Goal: Transaction & Acquisition: Purchase product/service

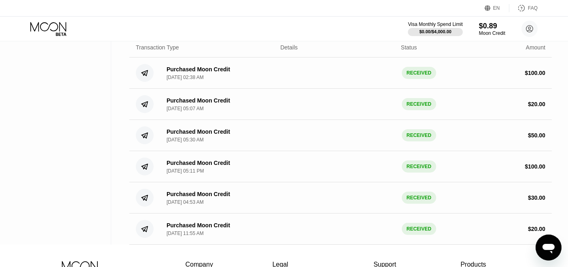
scroll to position [45, 0]
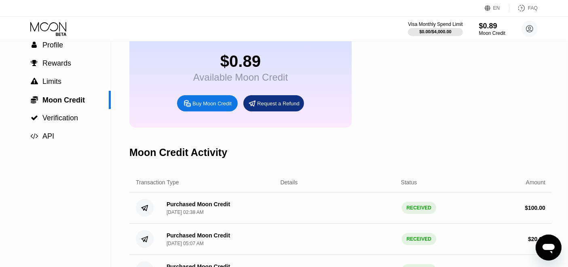
click at [226, 107] on div "Buy Moon Credit" at bounding box center [212, 103] width 39 height 7
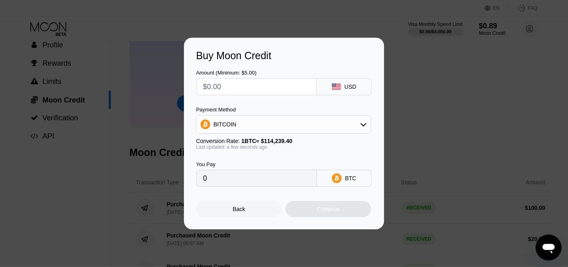
click at [240, 212] on div "Back" at bounding box center [239, 209] width 13 height 6
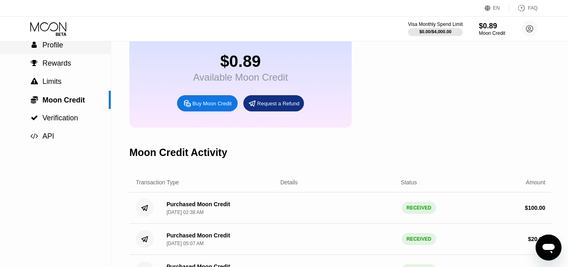
click at [60, 53] on div " Profile" at bounding box center [55, 45] width 111 height 18
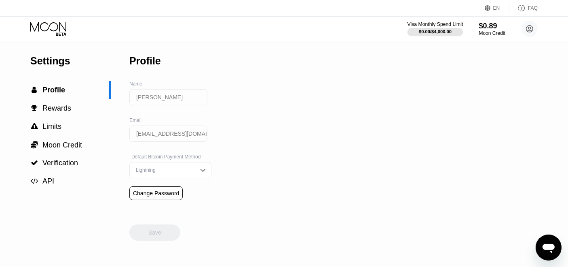
click at [429, 21] on div "Visa Monthly Spend Limit" at bounding box center [436, 24] width 56 height 6
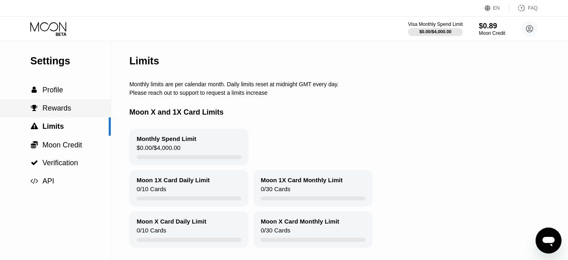
click at [64, 107] on span "Rewards" at bounding box center [56, 108] width 29 height 8
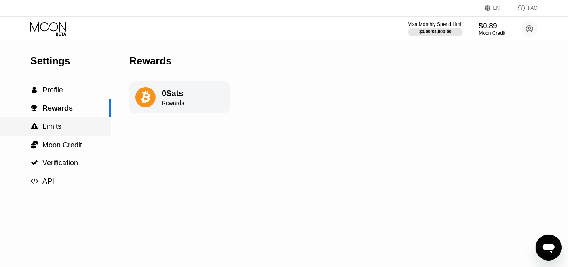
click at [65, 124] on div " Limits" at bounding box center [55, 126] width 111 height 8
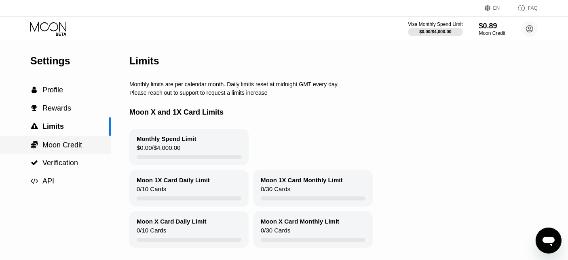
click at [80, 148] on span "Moon Credit" at bounding box center [62, 145] width 40 height 8
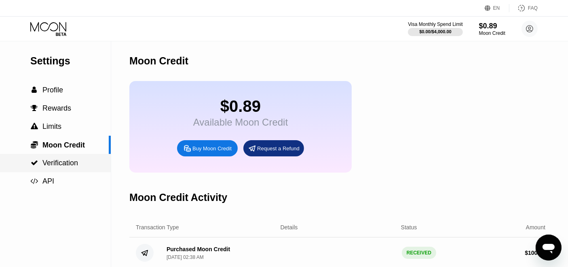
click at [79, 161] on div " Verification" at bounding box center [55, 163] width 111 height 8
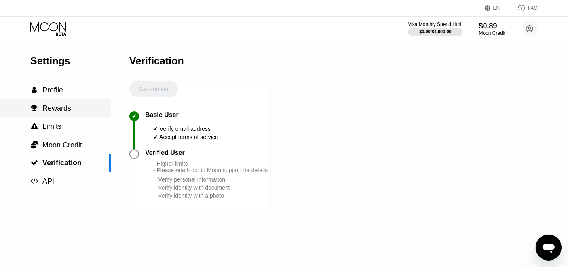
click at [66, 102] on div " Rewards" at bounding box center [55, 108] width 111 height 18
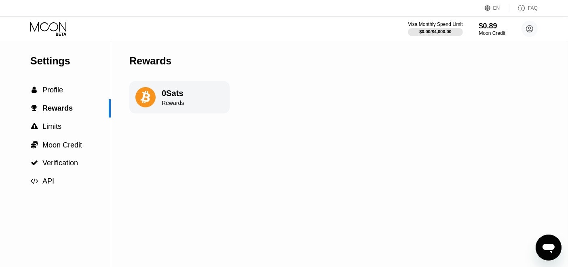
click at [42, 35] on icon at bounding box center [49, 29] width 38 height 14
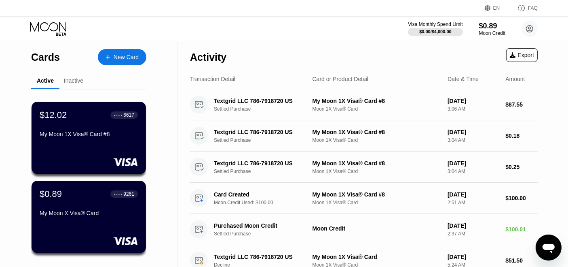
click at [43, 30] on icon at bounding box center [48, 26] width 36 height 9
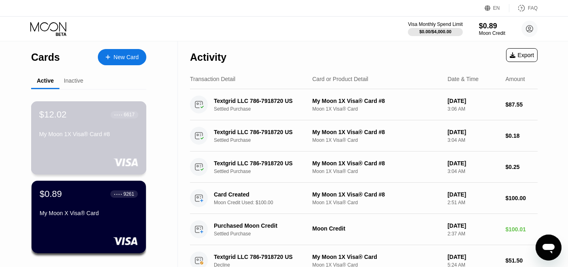
click at [81, 133] on div "My Moon 1X Visa® Card #8" at bounding box center [88, 134] width 99 height 6
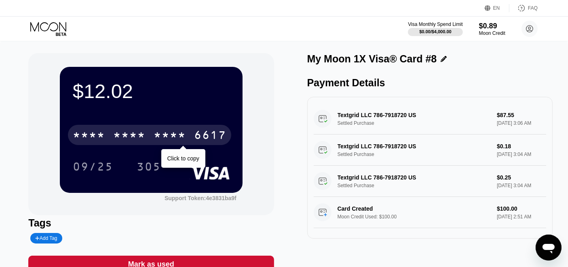
click at [178, 134] on div "* * * *" at bounding box center [170, 135] width 32 height 13
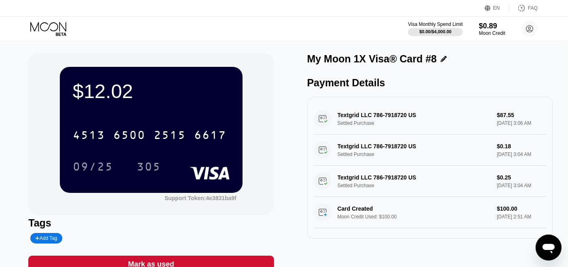
click at [89, 190] on div "$12.02 4513 6500 2515 6617 09/25 305" at bounding box center [151, 129] width 183 height 125
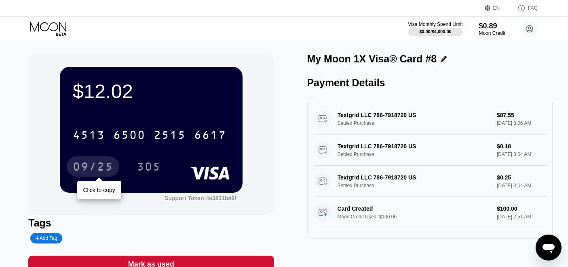
click at [94, 174] on div "09/25" at bounding box center [93, 167] width 40 height 13
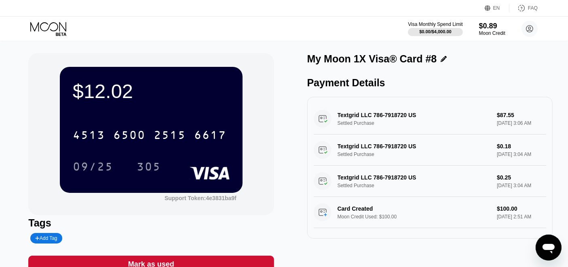
click at [61, 28] on icon at bounding box center [49, 29] width 38 height 14
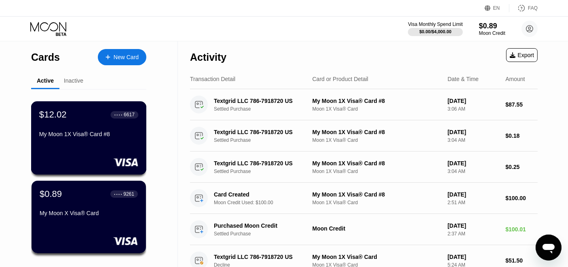
click at [93, 127] on div "$12.02 ● ● ● ● 6617 My Moon 1X Visa® Card #8" at bounding box center [88, 124] width 99 height 31
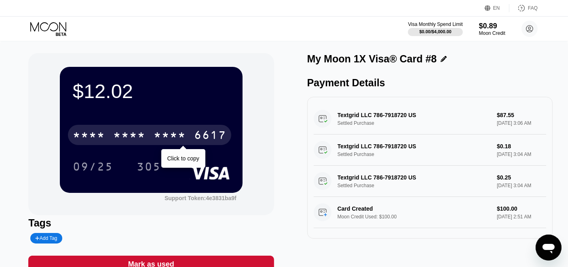
click at [138, 137] on div "* * * *" at bounding box center [129, 135] width 32 height 13
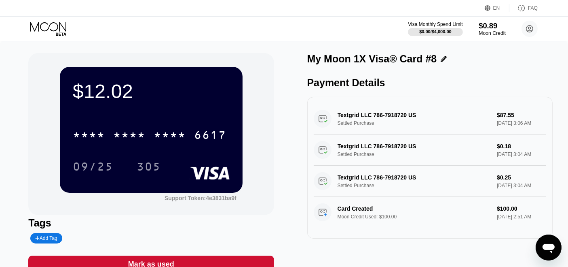
click at [492, 25] on div "$0.89" at bounding box center [492, 25] width 27 height 8
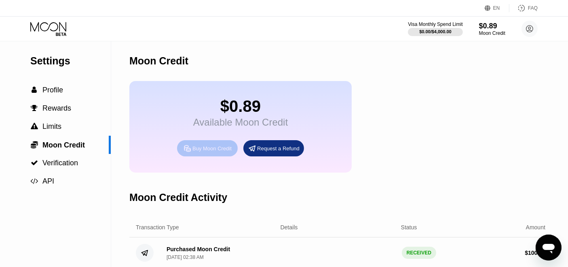
click at [209, 152] on div "Buy Moon Credit" at bounding box center [212, 148] width 39 height 7
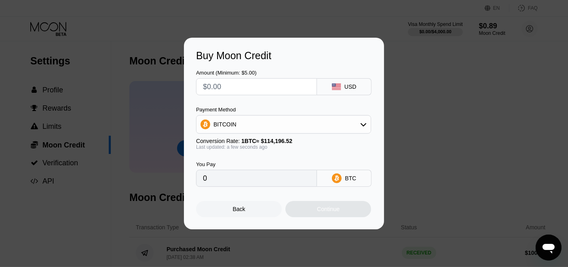
click at [257, 79] on input "text" at bounding box center [256, 86] width 107 height 16
type input "$2"
type input "0.00001752"
type input "$20"
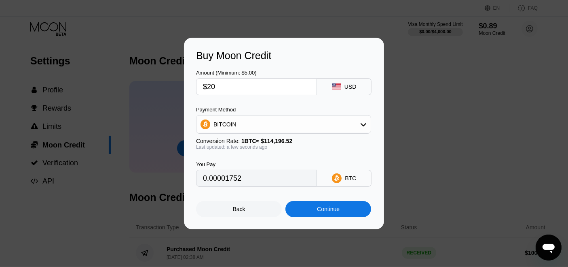
type input "0.00017514"
type input "$20"
click at [339, 217] on div "Continue" at bounding box center [329, 209] width 86 height 16
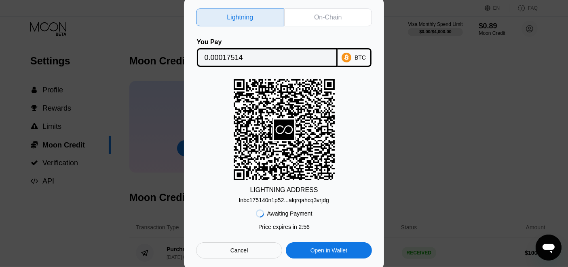
click at [324, 8] on div "On-Chain" at bounding box center [328, 17] width 88 height 18
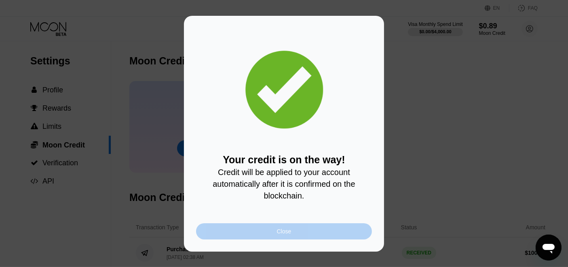
click at [298, 234] on div "Close" at bounding box center [284, 231] width 176 height 16
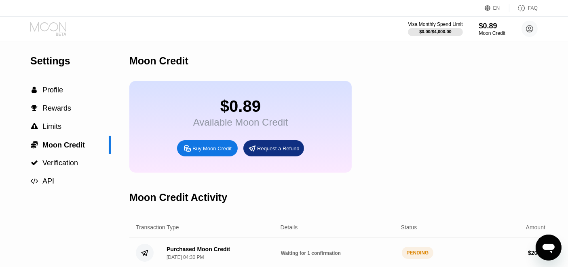
click at [47, 23] on icon at bounding box center [49, 29] width 38 height 14
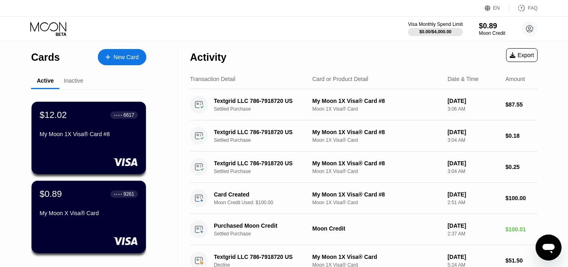
click at [50, 27] on icon at bounding box center [49, 29] width 38 height 14
click at [494, 28] on div "$0.89" at bounding box center [492, 25] width 27 height 8
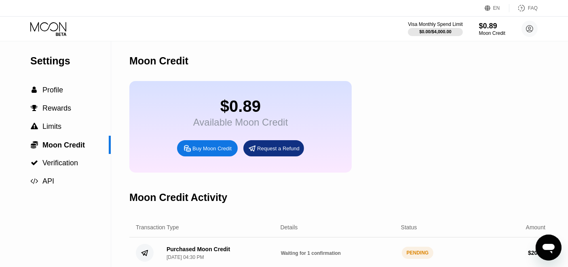
scroll to position [135, 0]
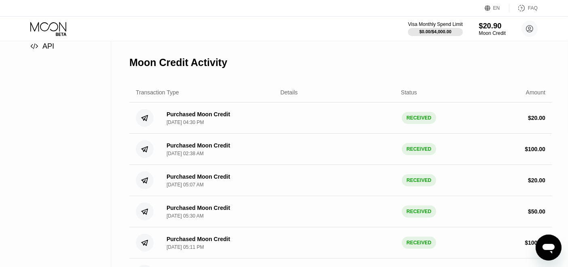
click at [492, 25] on div "$20.90" at bounding box center [492, 25] width 27 height 8
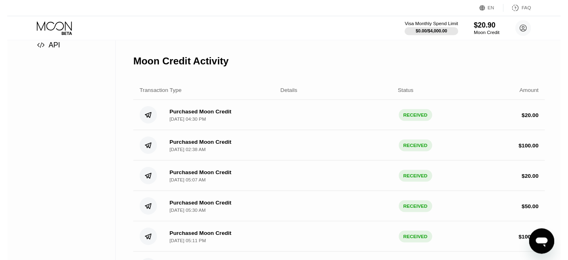
scroll to position [0, 0]
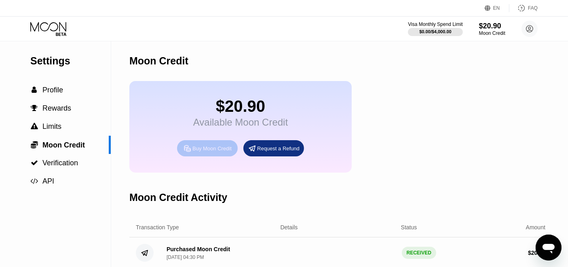
click at [216, 152] on div "Buy Moon Credit" at bounding box center [212, 148] width 39 height 7
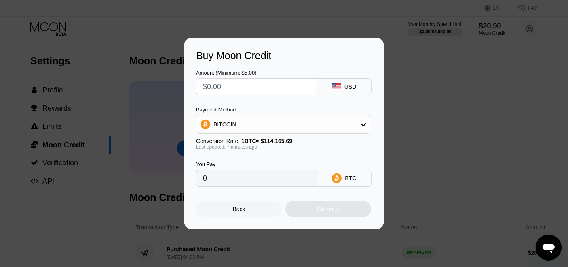
click at [238, 212] on div "Back" at bounding box center [239, 209] width 13 height 6
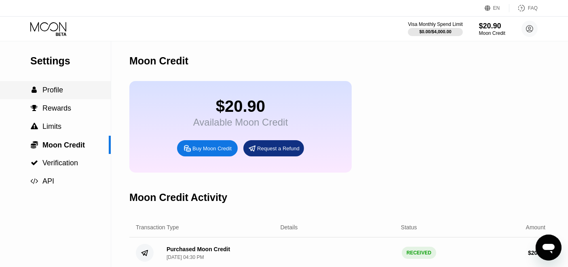
click at [56, 90] on span "Profile" at bounding box center [52, 90] width 21 height 8
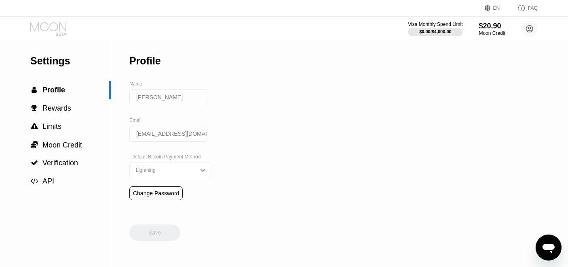
click at [45, 26] on icon at bounding box center [49, 29] width 38 height 14
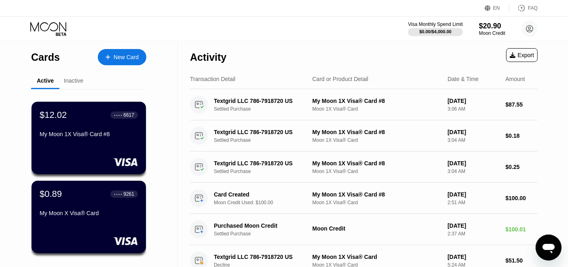
click at [113, 60] on div at bounding box center [111, 57] width 3 height 7
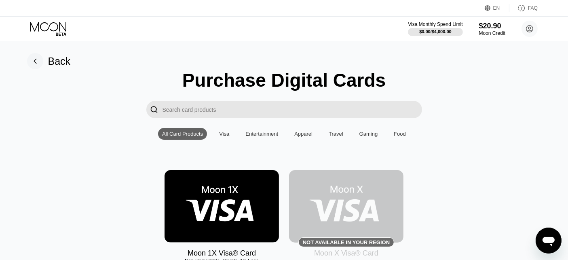
scroll to position [90, 0]
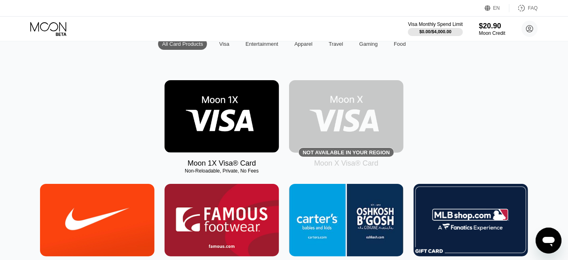
click at [225, 117] on img at bounding box center [222, 116] width 115 height 72
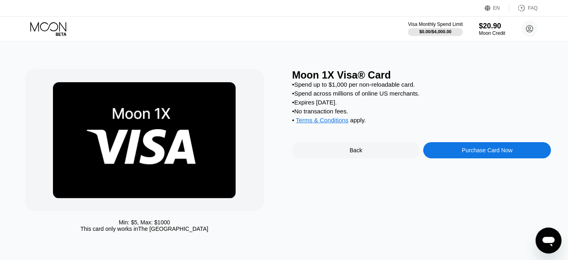
click at [488, 158] on div "Purchase Card Now" at bounding box center [488, 150] width 128 height 16
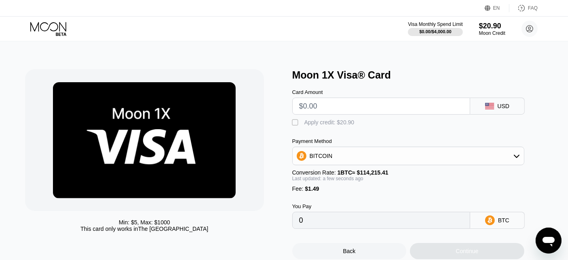
click at [349, 109] on input "text" at bounding box center [381, 106] width 164 height 16
click at [298, 125] on div "" at bounding box center [297, 123] width 8 height 8
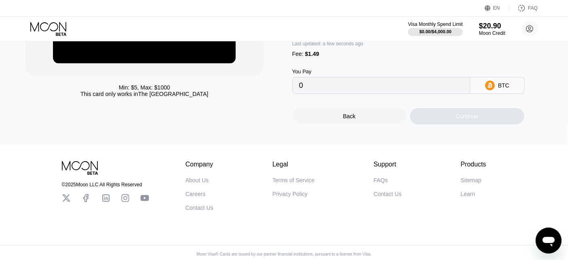
scroll to position [45, 0]
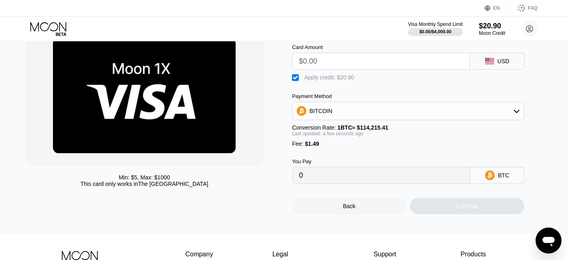
click at [371, 119] on div "BITCOIN" at bounding box center [408, 111] width 231 height 16
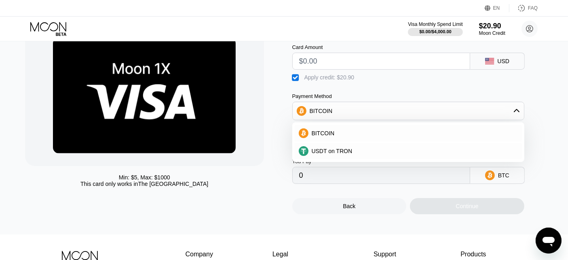
click at [278, 154] on div "Min: $ 5 , Max: $ 1000 This card only works in The United States" at bounding box center [154, 119] width 259 height 190
click at [323, 178] on input "0" at bounding box center [381, 175] width 164 height 16
click at [346, 63] on input "text" at bounding box center [381, 61] width 164 height 16
type input "$20"
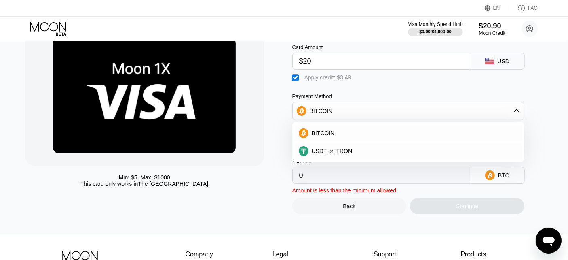
type input "0.00000517"
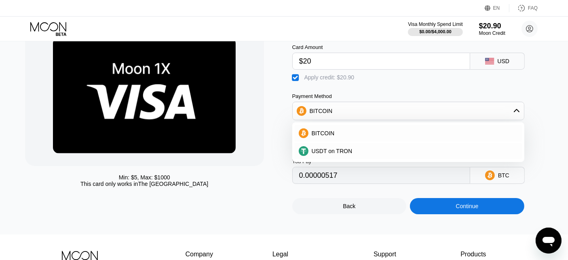
type input "$200"
type input "0.00158114"
type input "$20"
type input "0.00000517"
type input "$20"
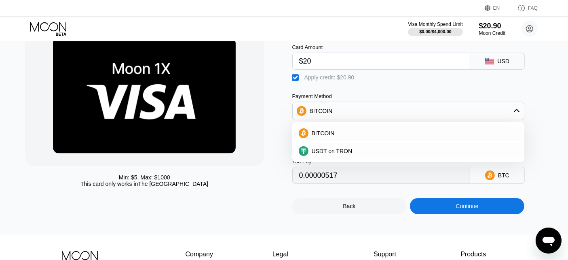
click at [483, 211] on div "Continue" at bounding box center [467, 206] width 115 height 16
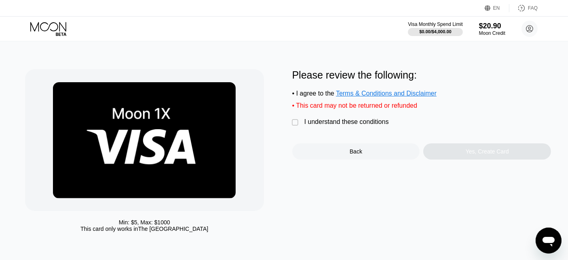
click at [363, 123] on div "I understand these conditions" at bounding box center [347, 121] width 85 height 7
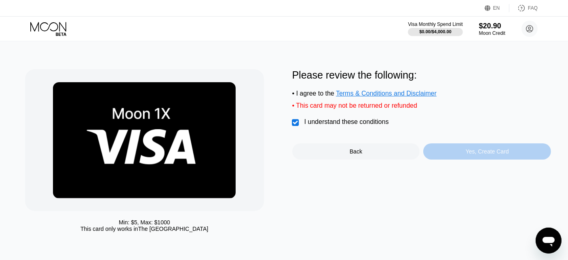
click at [462, 153] on div "Yes, Create Card" at bounding box center [488, 151] width 128 height 16
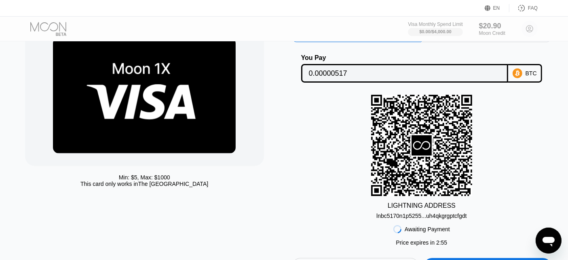
scroll to position [135, 0]
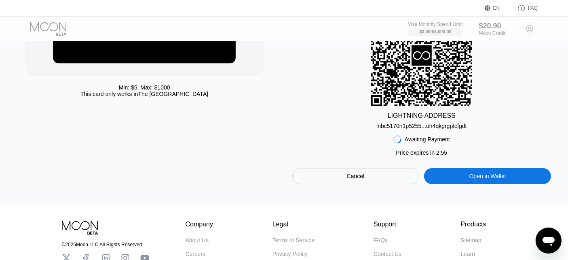
click at [377, 192] on div "Min: $ 5 , Max: $ 1000 This card only works in The United States Lightning On-C…" at bounding box center [284, 55] width 575 height 298
click at [377, 184] on div "Cancel" at bounding box center [356, 176] width 127 height 16
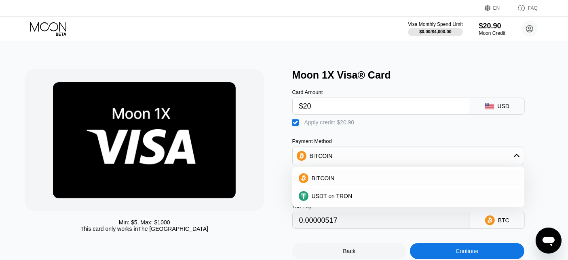
click at [275, 174] on div "Min: $ 5 , Max: $ 1000 This card only works in The United States" at bounding box center [154, 164] width 259 height 190
click at [425, 154] on div "BITCOIN" at bounding box center [408, 156] width 231 height 16
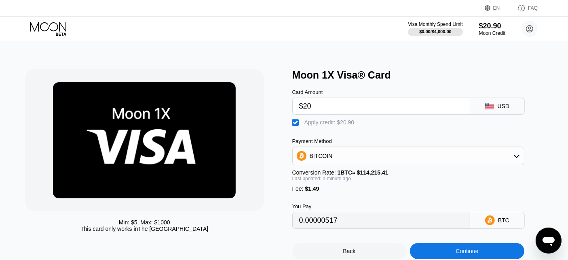
click at [296, 125] on div "" at bounding box center [297, 123] width 8 height 8
type input "0.00018816"
click at [49, 21] on div "Visa Monthly Spend Limit $0.00 / $4,000.00 $20.90 Moon Credit james smith oluba…" at bounding box center [284, 29] width 568 height 24
click at [53, 28] on icon at bounding box center [49, 29] width 38 height 14
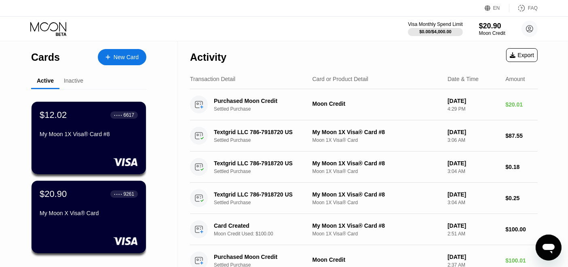
click at [118, 56] on div "New Card" at bounding box center [126, 57] width 25 height 7
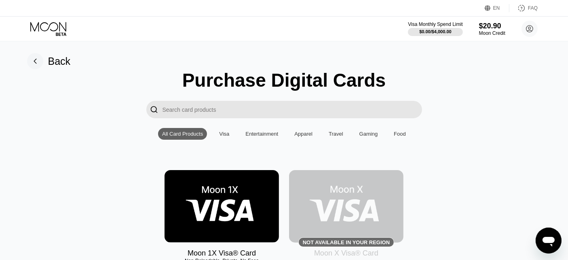
click at [227, 199] on img at bounding box center [222, 206] width 115 height 72
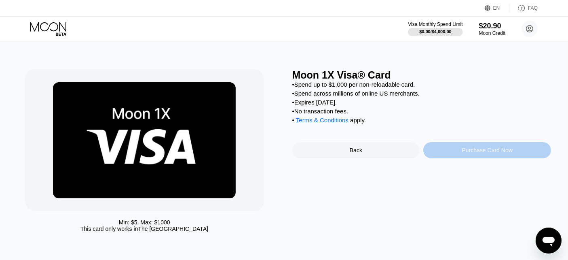
click at [483, 153] on div "Purchase Card Now" at bounding box center [487, 150] width 51 height 6
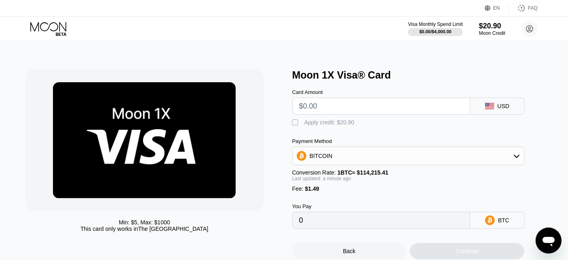
click at [296, 125] on div "" at bounding box center [297, 123] width 8 height 8
click at [351, 107] on input "text" at bounding box center [381, 106] width 164 height 16
type input "$20"
type input "0.00000517"
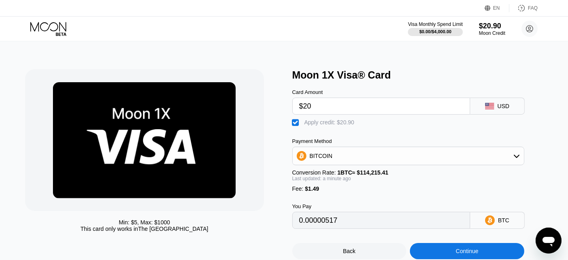
scroll to position [45, 0]
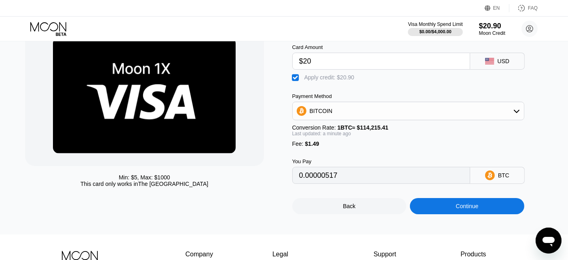
type input "$20"
click at [480, 209] on div "Continue" at bounding box center [467, 206] width 115 height 16
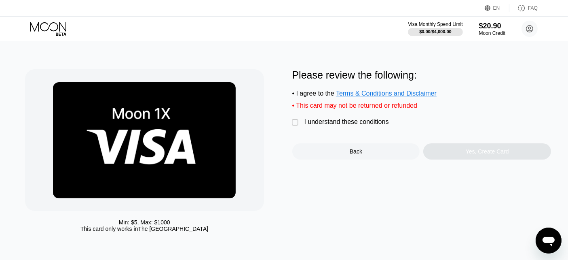
drag, startPoint x: 344, startPoint y: 126, endPoint x: 365, endPoint y: 126, distance: 21.0
click at [343, 125] on div "I understand these conditions" at bounding box center [347, 121] width 85 height 7
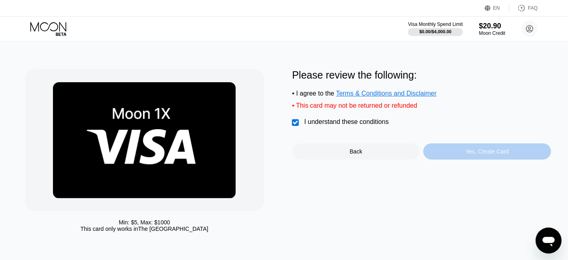
click at [478, 155] on div "Yes, Create Card" at bounding box center [487, 151] width 43 height 6
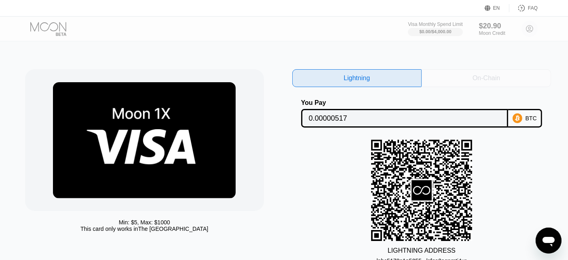
click at [484, 74] on div "On-Chain" at bounding box center [487, 78] width 28 height 8
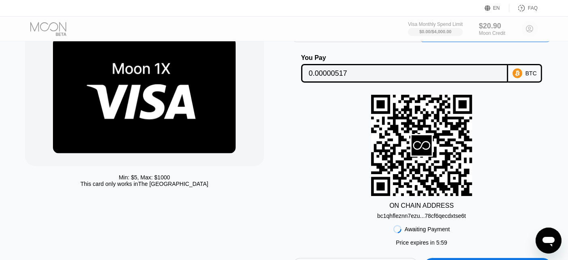
scroll to position [90, 0]
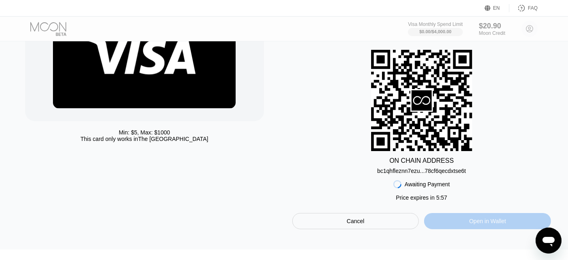
click at [504, 223] on div "Open in Wallet" at bounding box center [488, 220] width 37 height 7
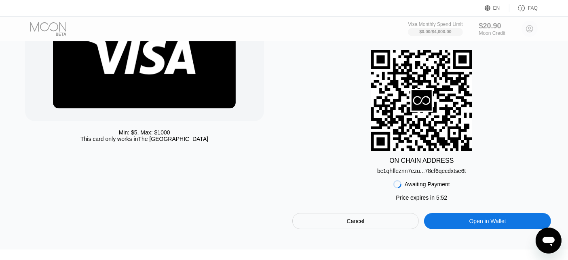
scroll to position [180, 0]
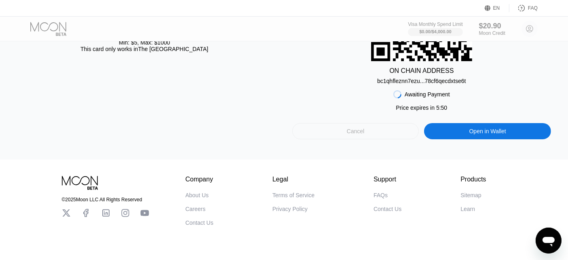
click at [379, 128] on div "Cancel" at bounding box center [356, 131] width 127 height 16
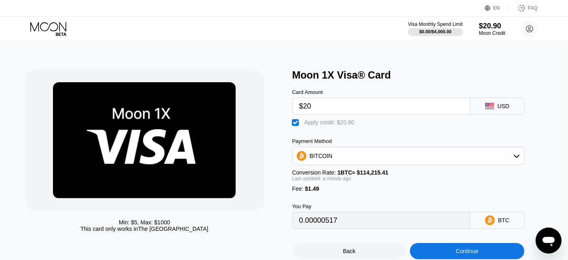
click at [50, 17] on div "Visa Monthly Spend Limit $0.00 / $4,000.00 $20.90 Moon Credit james smith oluba…" at bounding box center [284, 29] width 568 height 24
click at [51, 23] on icon at bounding box center [48, 26] width 36 height 9
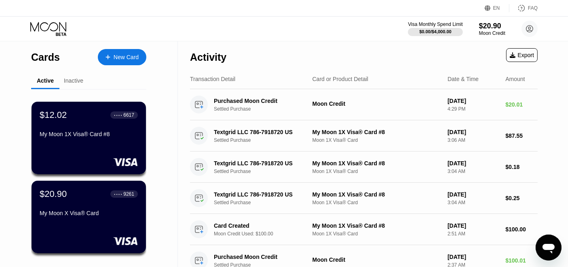
scroll to position [45, 0]
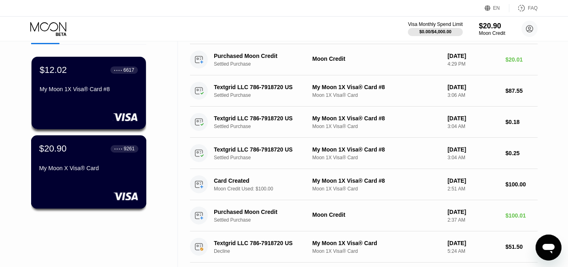
click at [87, 161] on div "$20.90 ● ● ● ● 9261 My Moon X Visa® Card" at bounding box center [88, 158] width 99 height 31
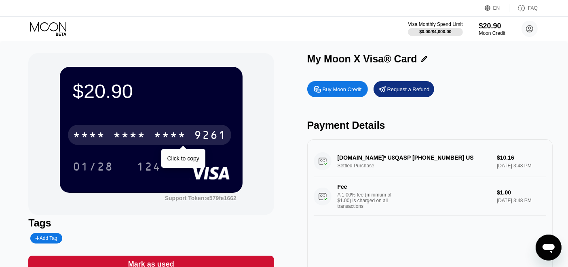
click at [131, 139] on div "* * * *" at bounding box center [129, 135] width 32 height 13
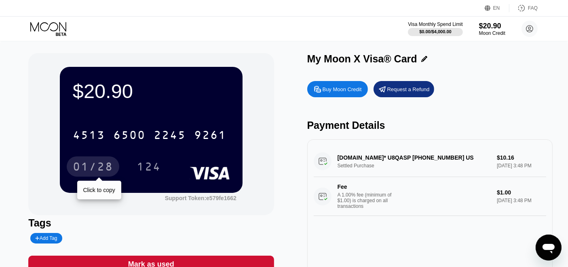
click at [101, 169] on div "01/28" at bounding box center [93, 167] width 40 height 13
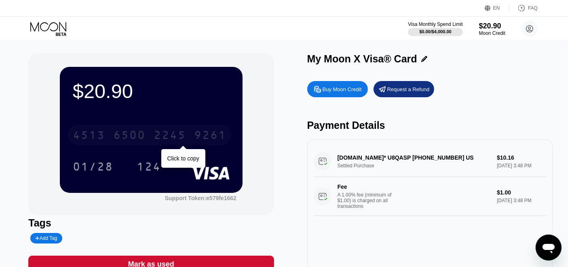
click at [165, 139] on div "2245" at bounding box center [170, 135] width 32 height 13
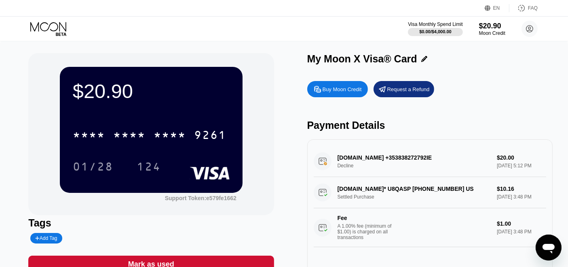
click at [49, 30] on icon at bounding box center [49, 29] width 38 height 14
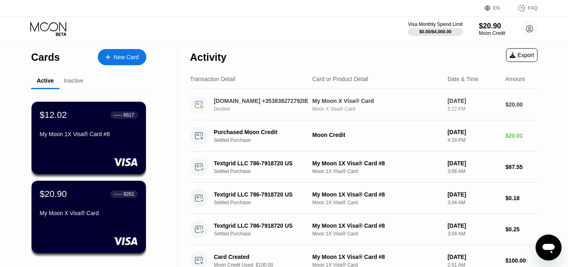
click at [422, 114] on div "[DOMAIN_NAME] +353838272792IE Decline My Moon X Visa® Card Moon X Visa® Card [D…" at bounding box center [364, 104] width 348 height 31
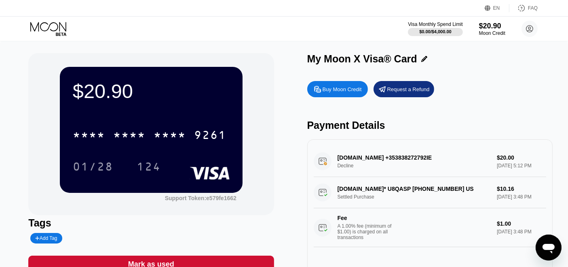
scroll to position [45, 0]
